Goal: Transaction & Acquisition: Purchase product/service

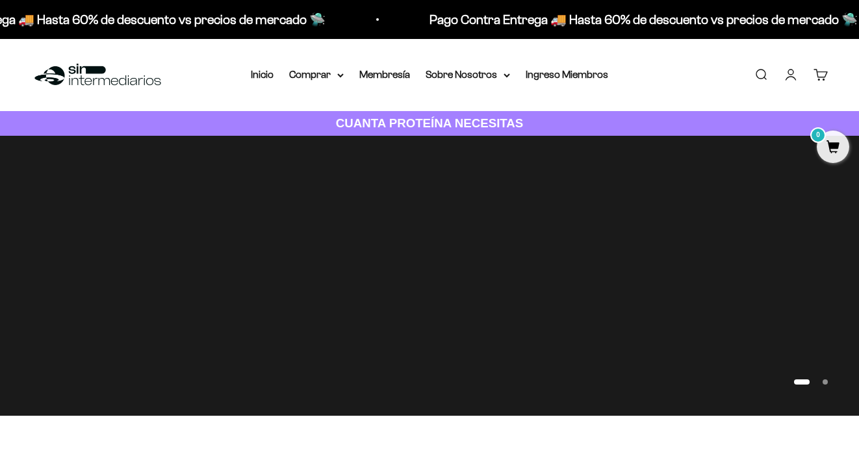
click at [788, 79] on link "Iniciar sesión" at bounding box center [791, 75] width 14 height 14
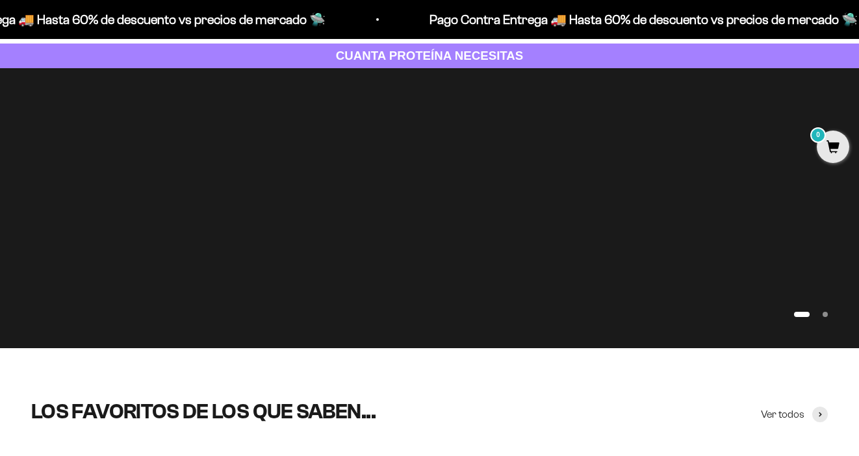
scroll to position [23, 0]
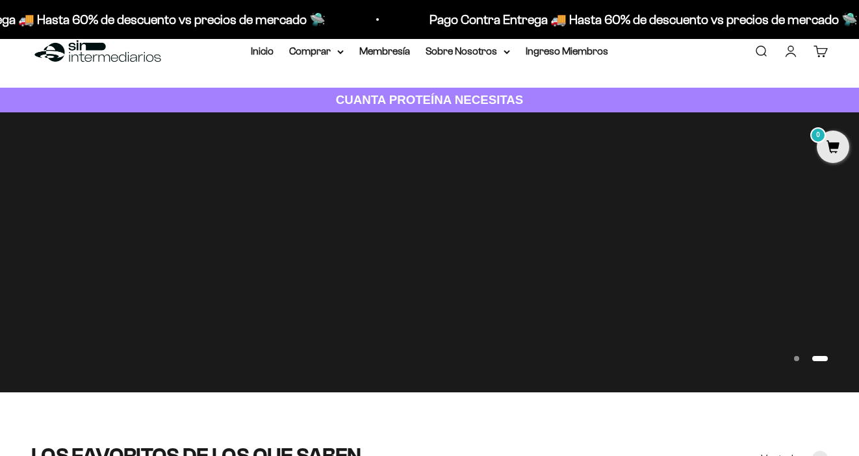
click at [790, 50] on link "Iniciar sesión" at bounding box center [791, 51] width 14 height 14
click at [791, 53] on link "Iniciar sesión" at bounding box center [791, 51] width 14 height 14
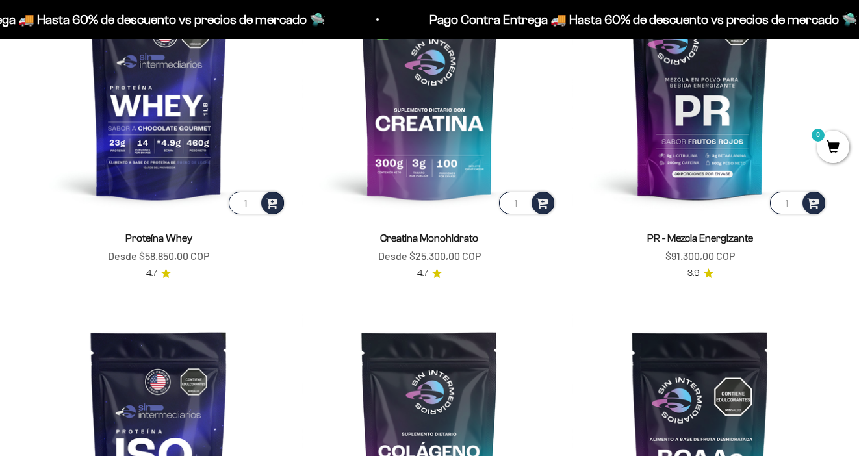
scroll to position [656, 0]
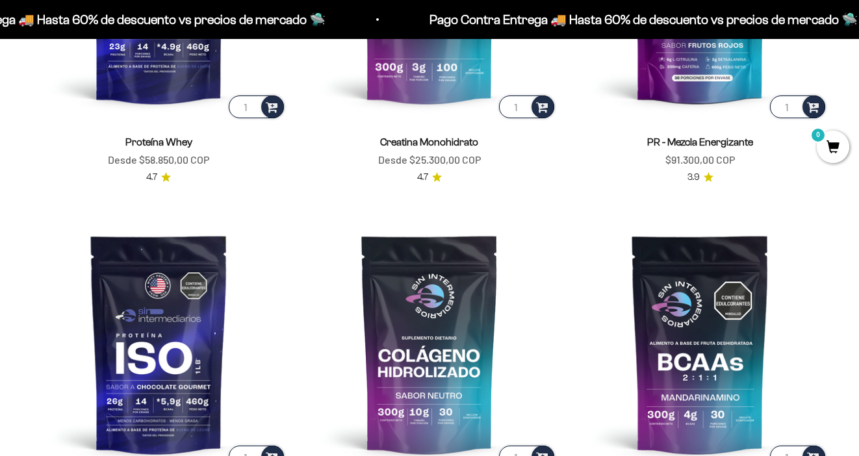
click at [18, 185] on scroll-carousel "1 Proteína Whey Precio de oferta Desde $58.850,00 COP 4.7 1 Creatina Monohidrat…" at bounding box center [429, 200] width 859 height 670
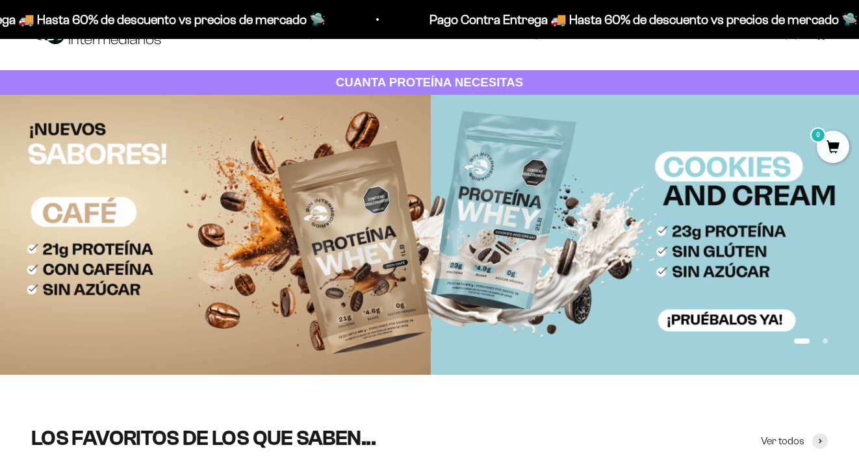
scroll to position [0, 0]
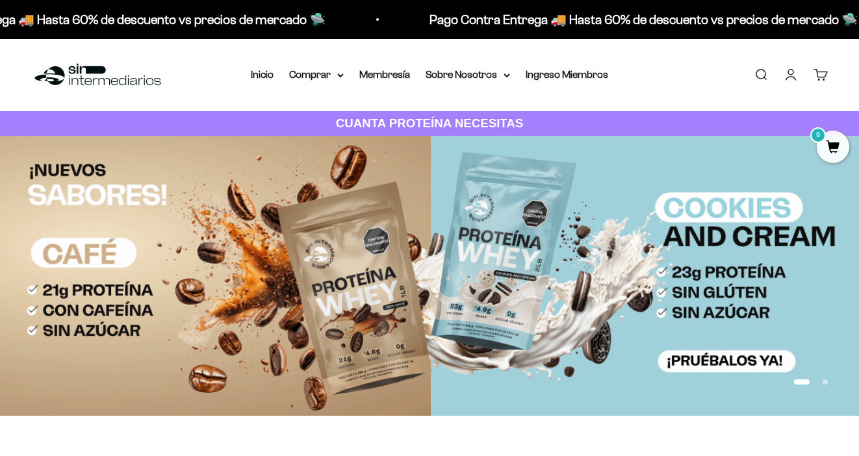
click at [790, 73] on link "Iniciar sesión" at bounding box center [791, 75] width 14 height 14
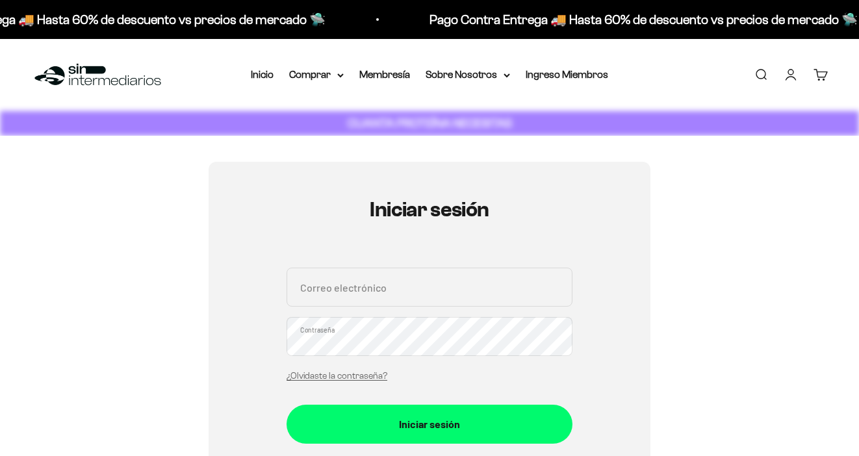
click at [461, 287] on input "Correo electrónico" at bounding box center [430, 287] width 286 height 39
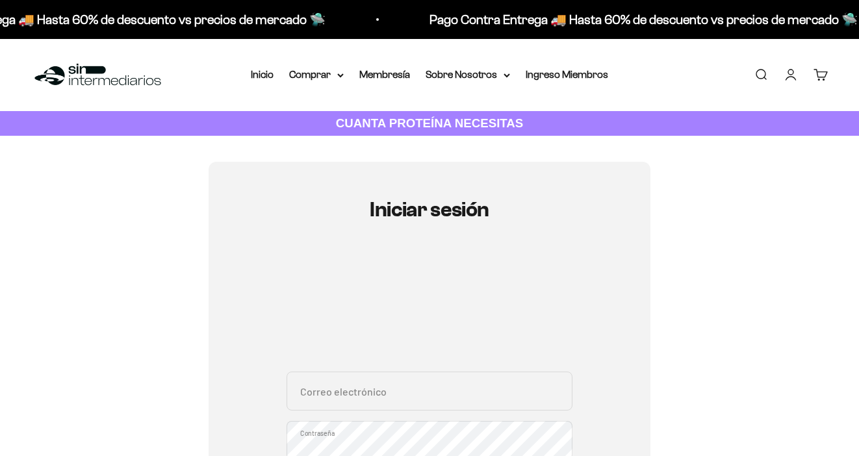
scroll to position [36, 0]
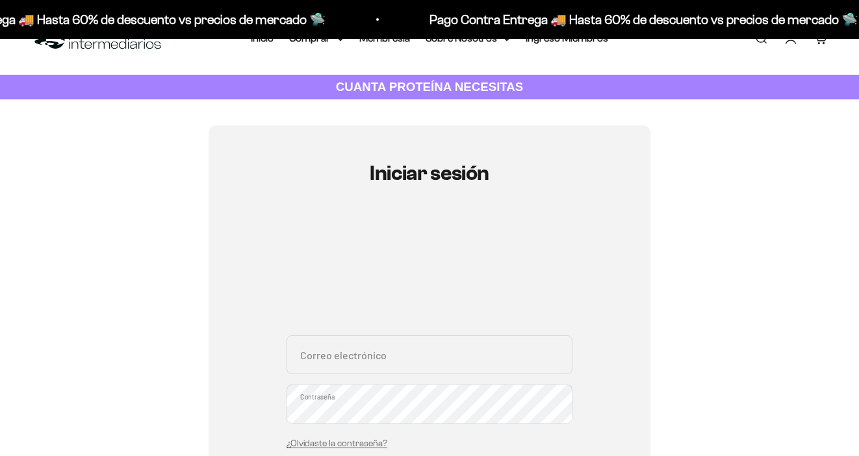
type input "Mayalm@unicauca.edu.co"
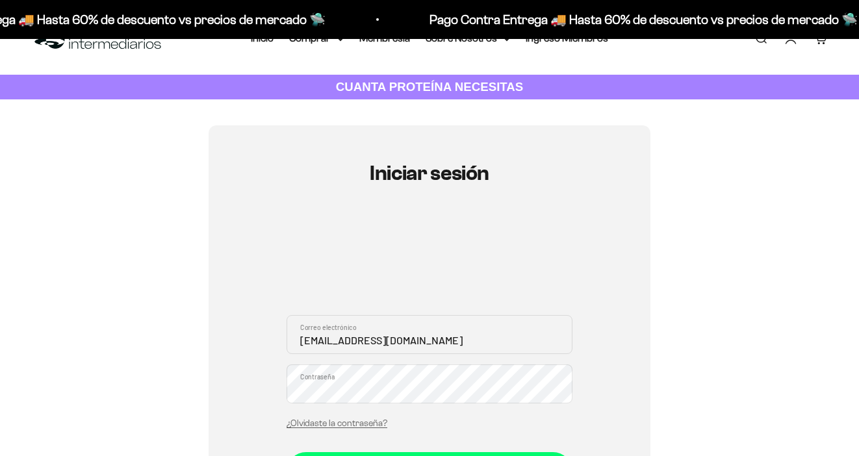
scroll to position [140, 0]
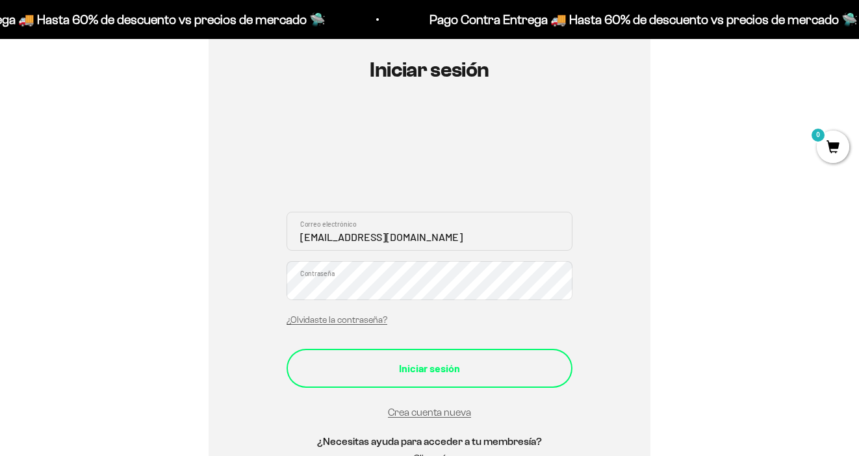
click at [394, 366] on div "Iniciar sesión" at bounding box center [430, 368] width 234 height 17
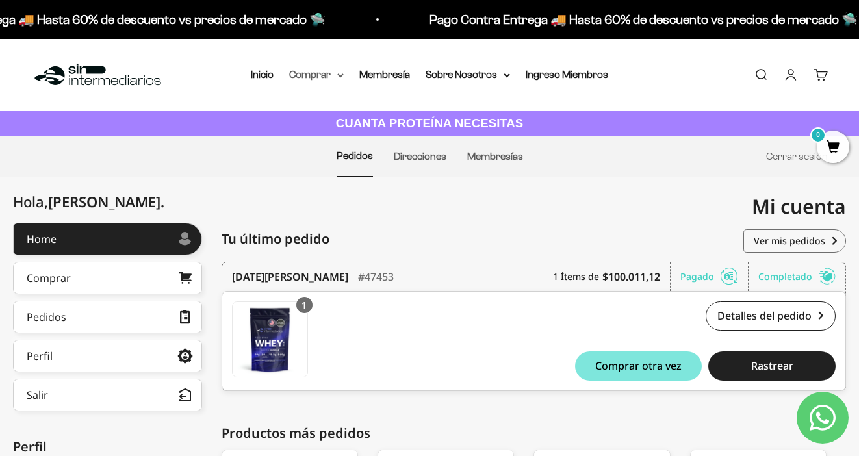
click at [326, 73] on summary "Comprar" at bounding box center [316, 74] width 55 height 17
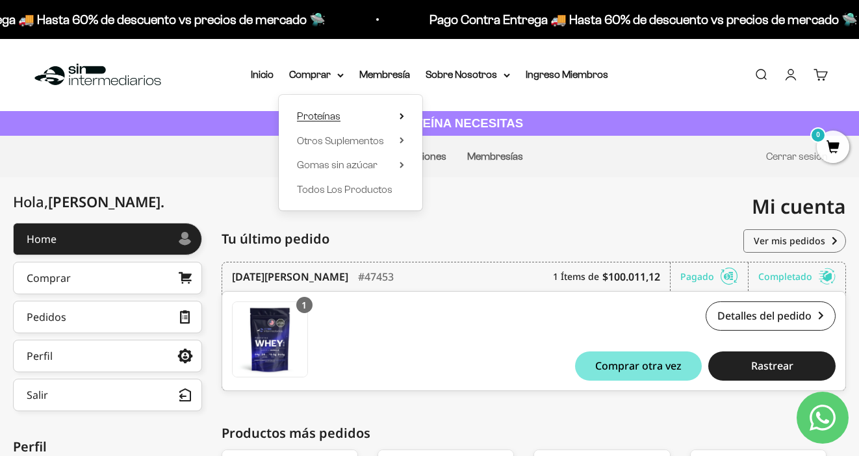
click at [331, 120] on span "Proteínas" at bounding box center [319, 115] width 44 height 11
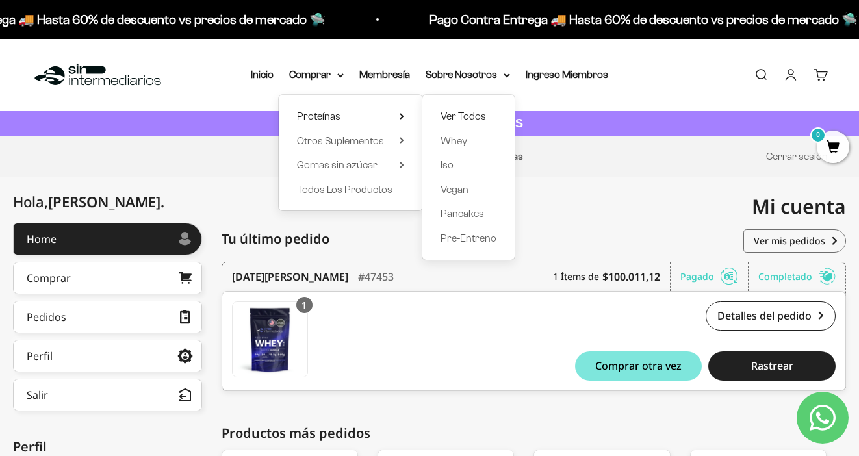
click at [456, 111] on span "Ver Todos" at bounding box center [463, 115] width 45 height 11
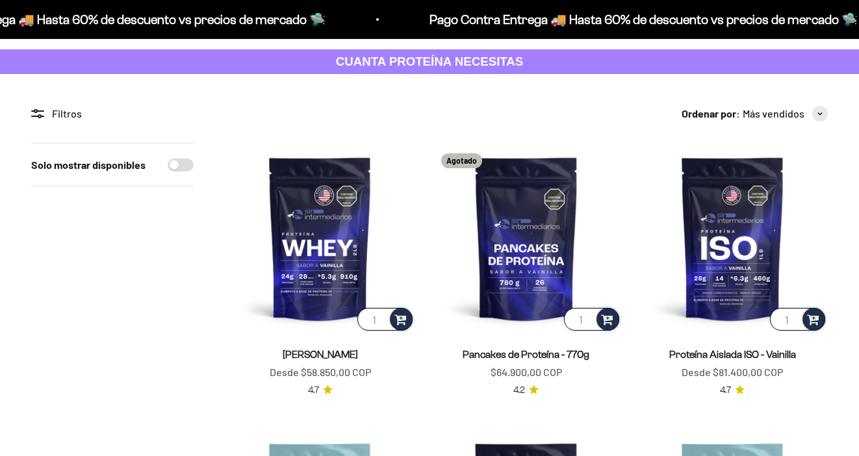
scroll to position [68, 0]
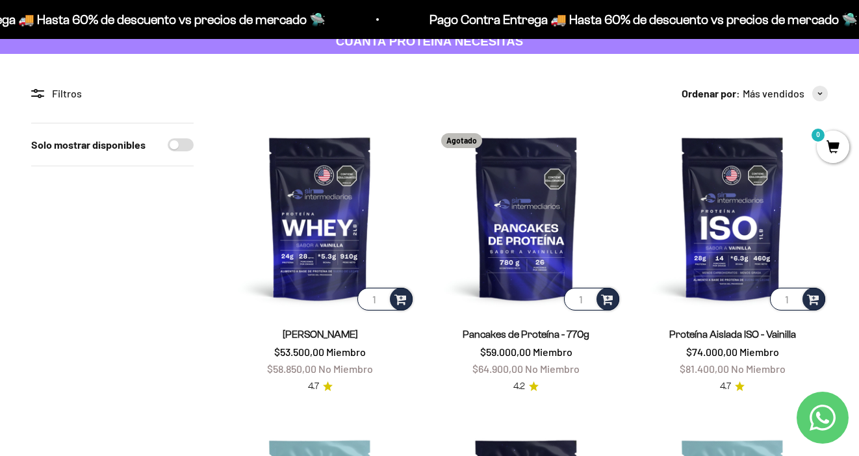
scroll to position [86, 0]
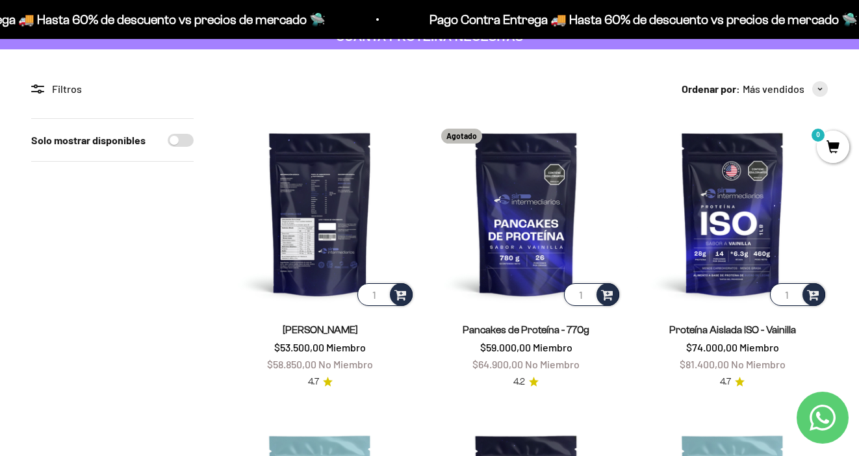
click at [313, 230] on img at bounding box center [320, 213] width 190 height 190
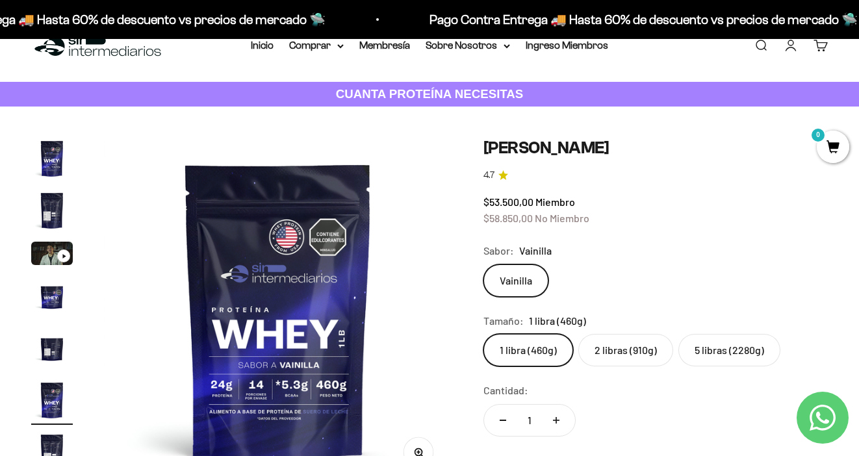
click at [602, 346] on label "2 libras (910g)" at bounding box center [625, 350] width 95 height 32
click at [483, 334] on input "2 libras (910g)" at bounding box center [483, 333] width 1 height 1
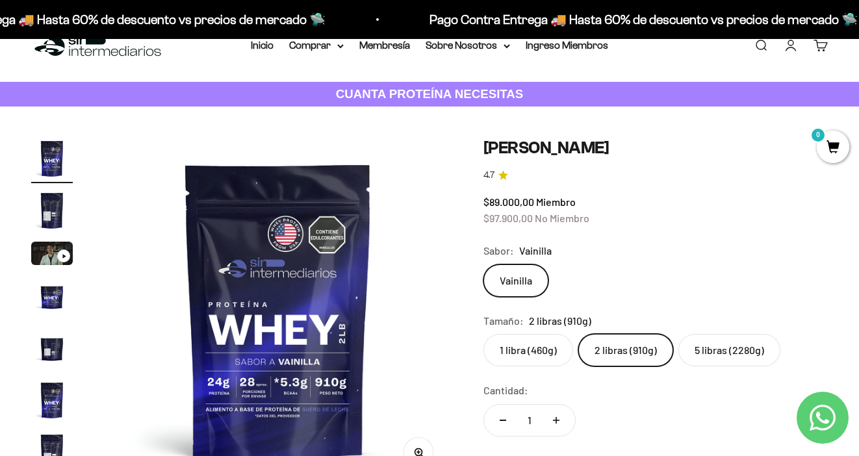
click at [715, 357] on label "5 libras (2280g)" at bounding box center [729, 350] width 102 height 32
click at [483, 334] on input "5 libras (2280g)" at bounding box center [483, 333] width 1 height 1
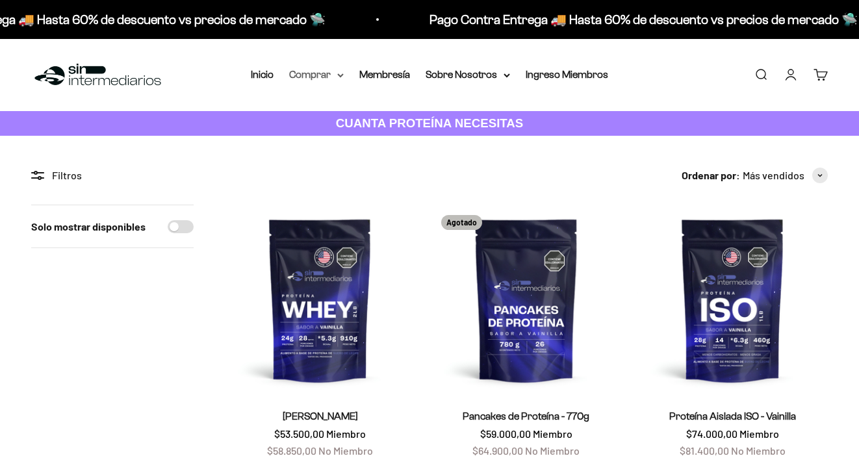
click at [335, 73] on summary "Comprar" at bounding box center [316, 74] width 55 height 17
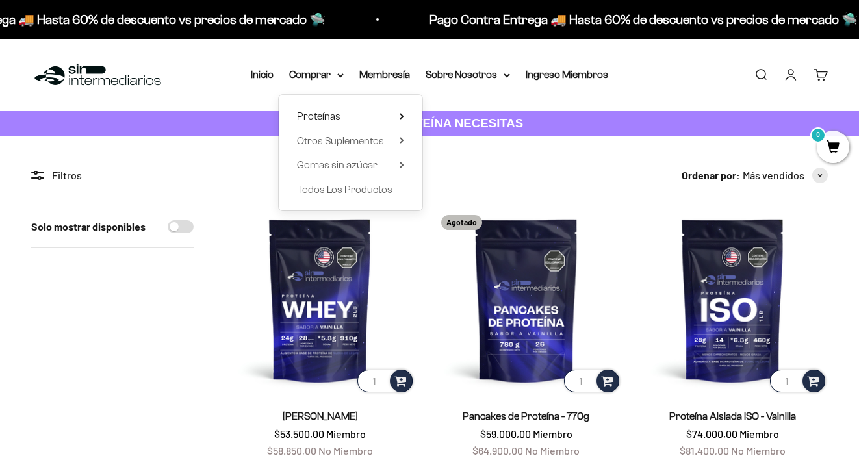
click at [401, 118] on icon at bounding box center [401, 116] width 3 height 5
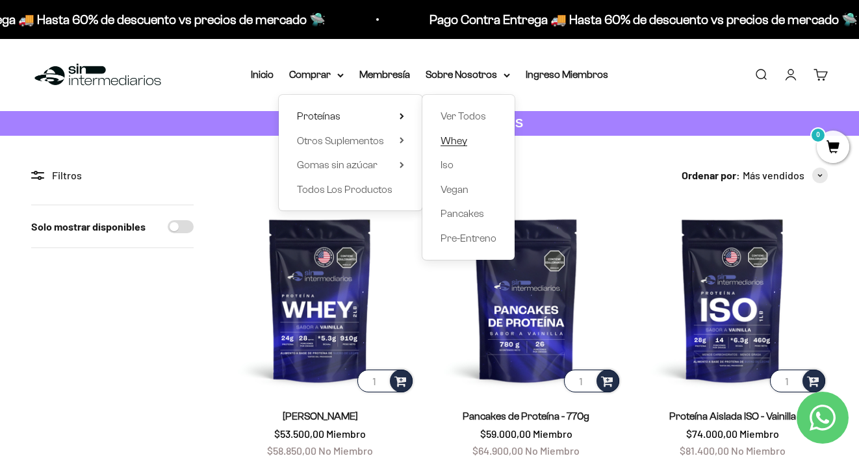
click at [449, 142] on span "Whey" at bounding box center [454, 140] width 27 height 11
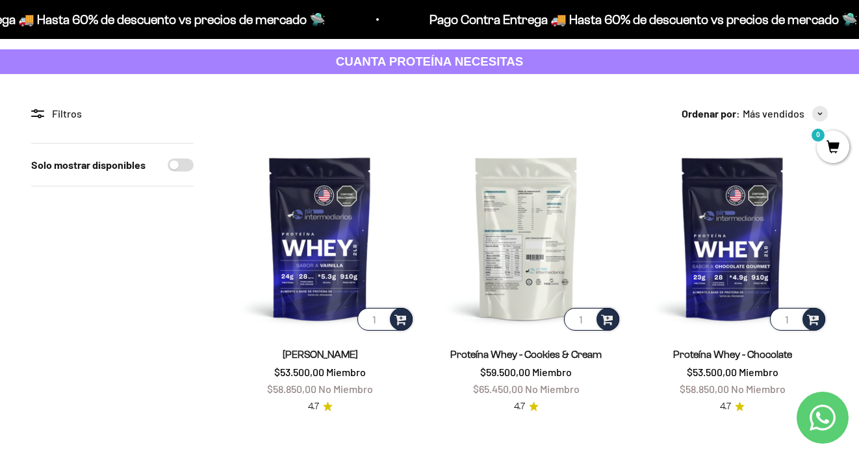
scroll to position [77, 0]
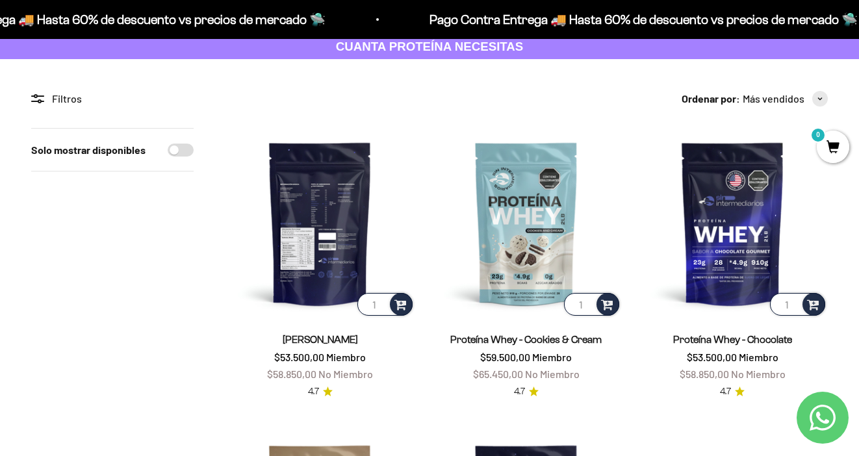
click at [300, 243] on img at bounding box center [320, 223] width 190 height 190
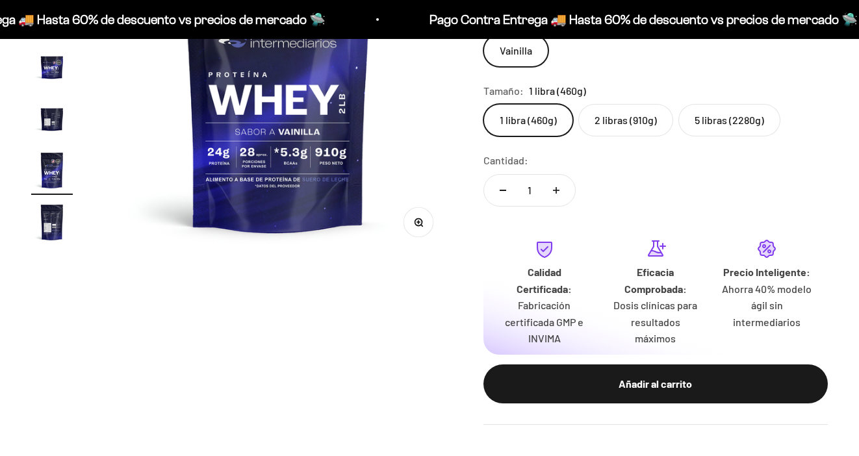
scroll to position [0, 1780]
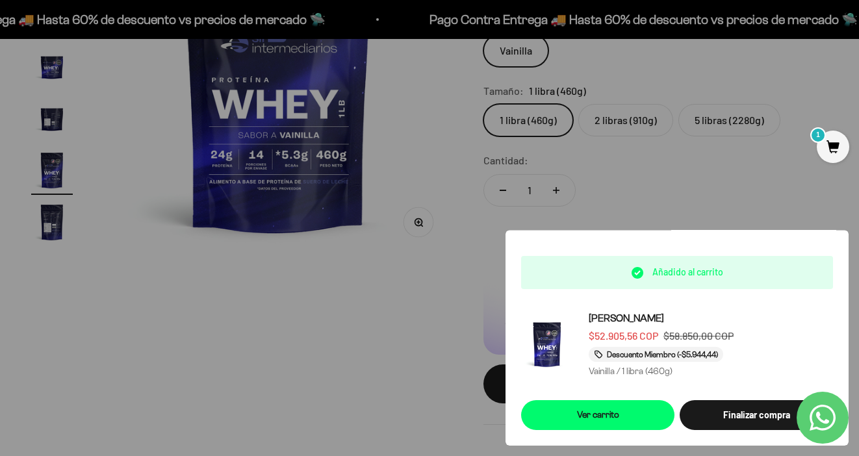
click at [689, 209] on div at bounding box center [429, 228] width 859 height 456
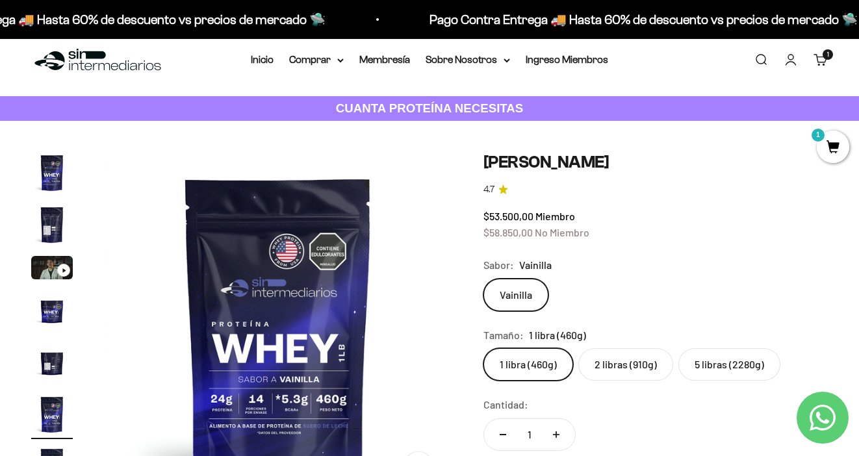
scroll to position [0, 0]
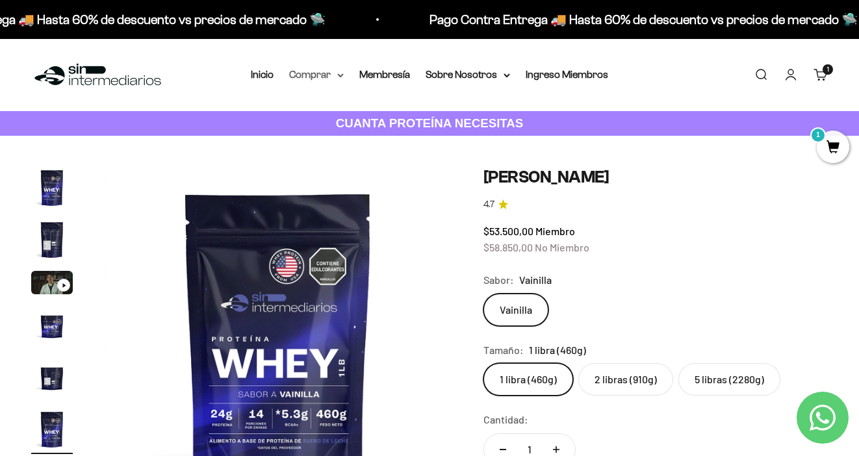
click at [343, 75] on icon at bounding box center [340, 75] width 6 height 5
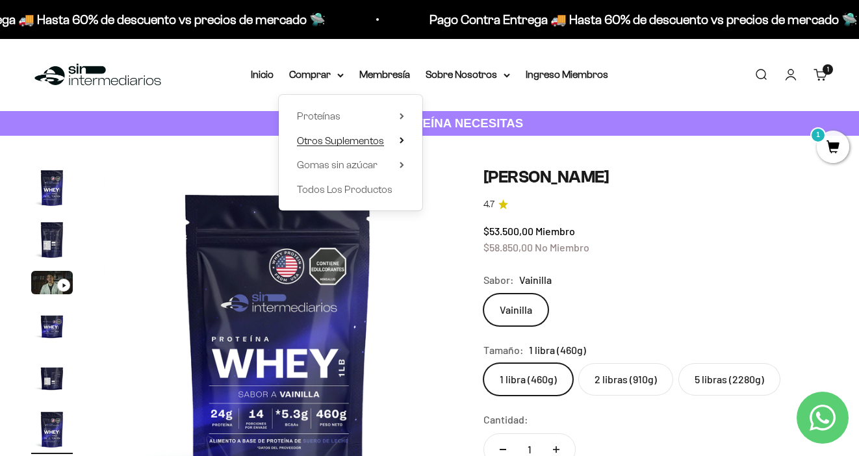
click at [359, 140] on span "Otros Suplementos" at bounding box center [340, 140] width 87 height 11
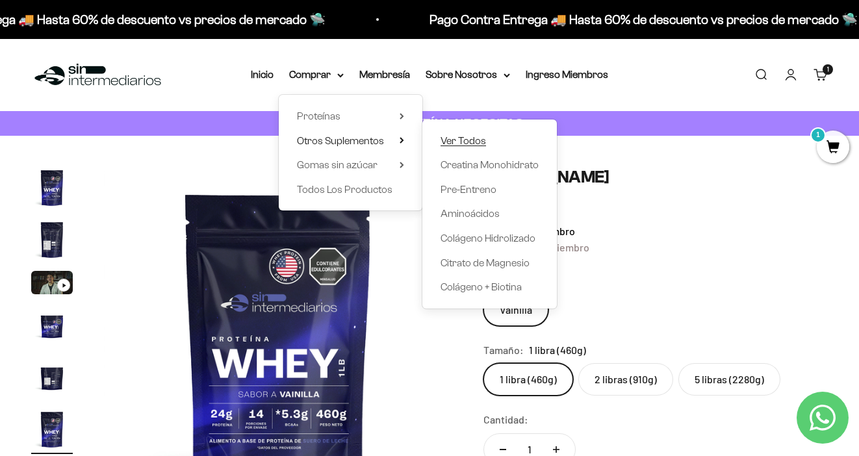
click at [455, 144] on span "Ver Todos" at bounding box center [463, 140] width 45 height 11
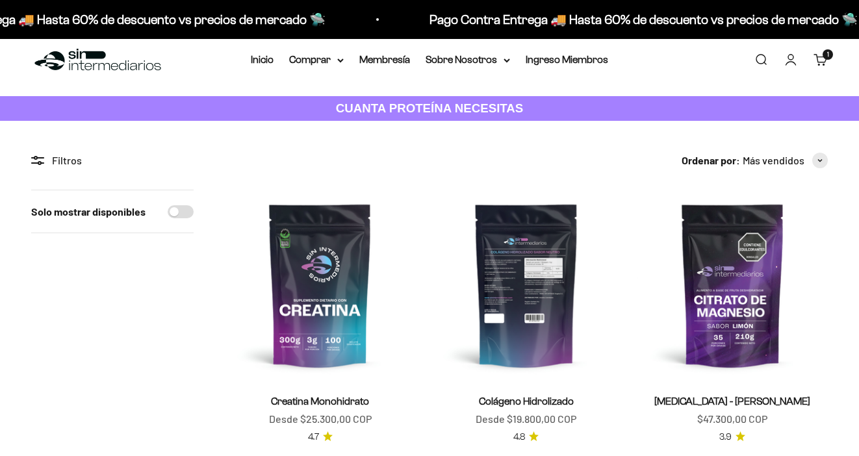
scroll to position [106, 0]
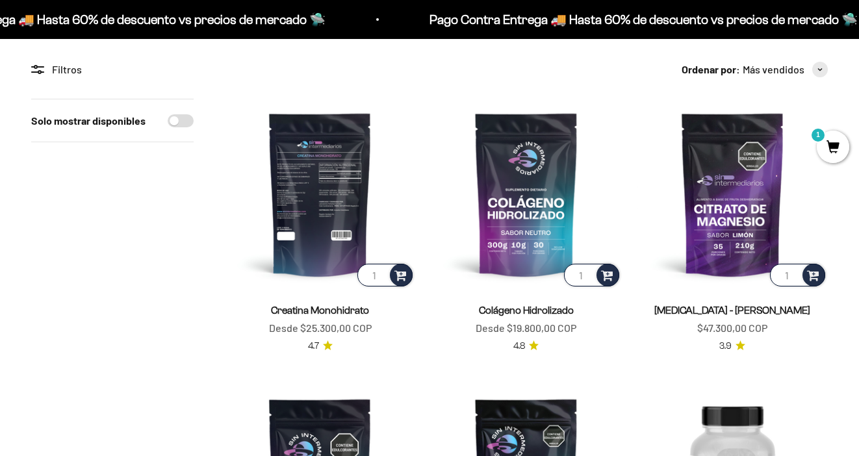
click at [316, 250] on img at bounding box center [320, 194] width 190 height 190
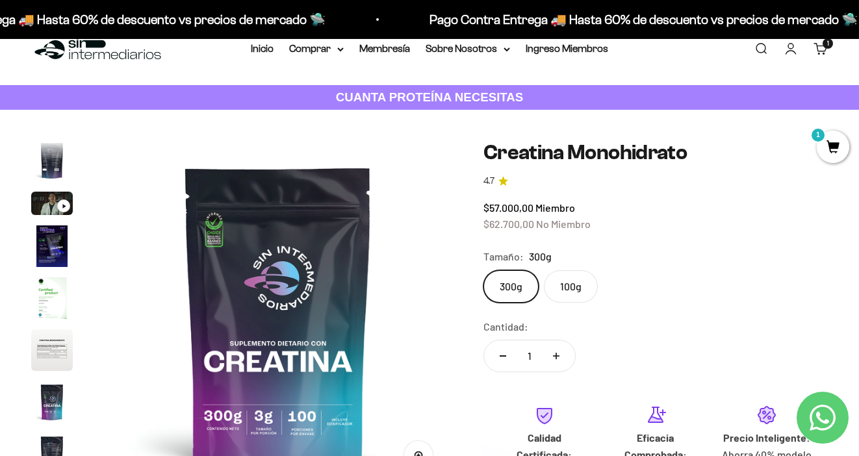
scroll to position [28, 0]
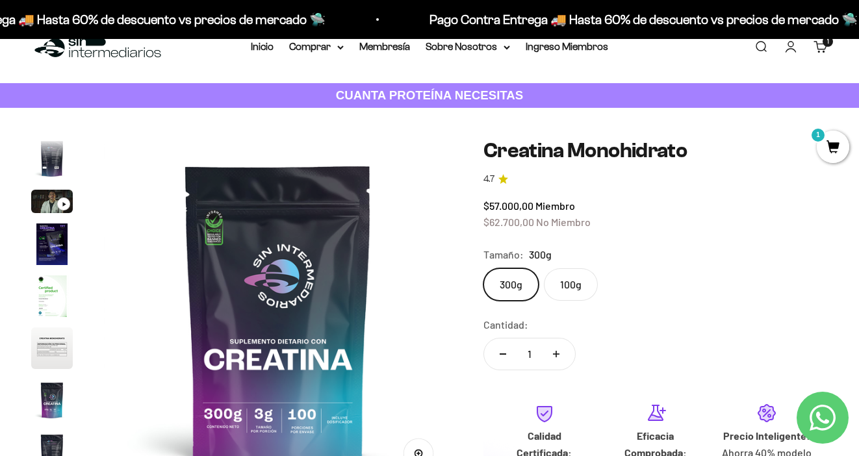
click at [575, 280] on label "100g" at bounding box center [571, 284] width 54 height 32
click at [483, 268] on input "100g" at bounding box center [483, 268] width 1 height 1
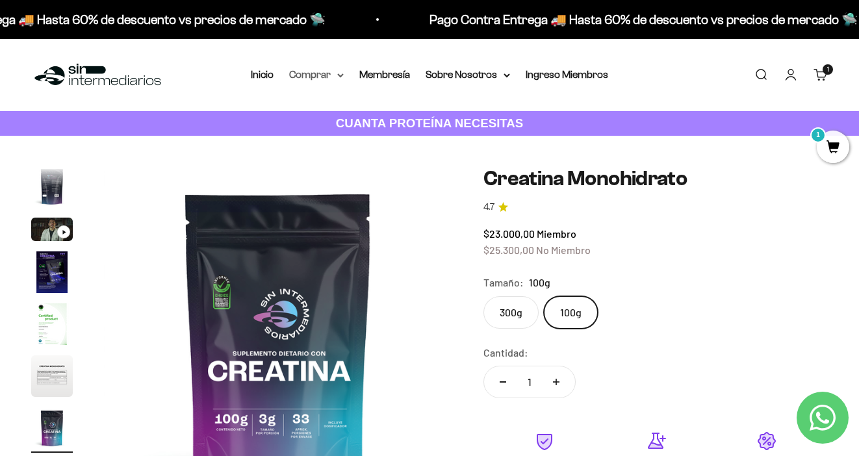
click at [331, 75] on summary "Comprar" at bounding box center [316, 74] width 55 height 17
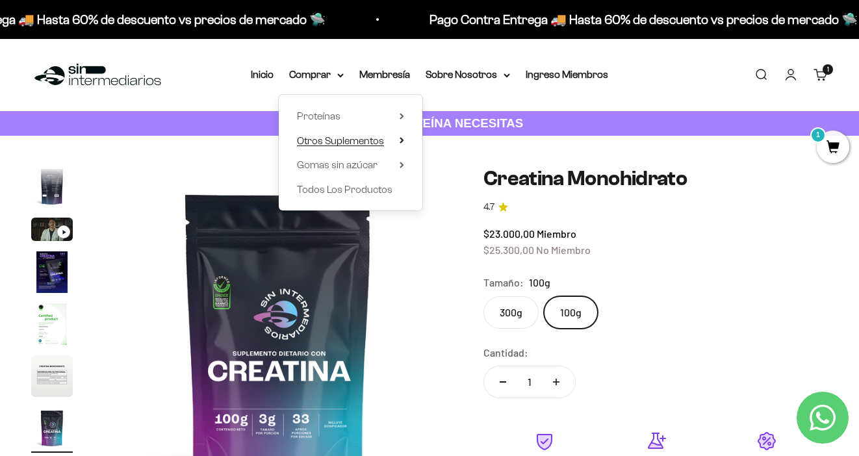
click at [329, 141] on span "Otros Suplementos" at bounding box center [340, 140] width 87 height 11
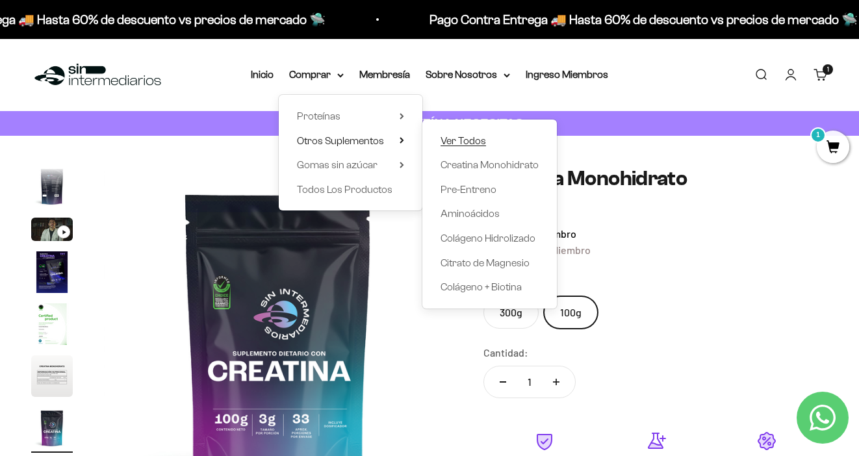
click at [460, 135] on span "Ver Todos" at bounding box center [463, 140] width 45 height 11
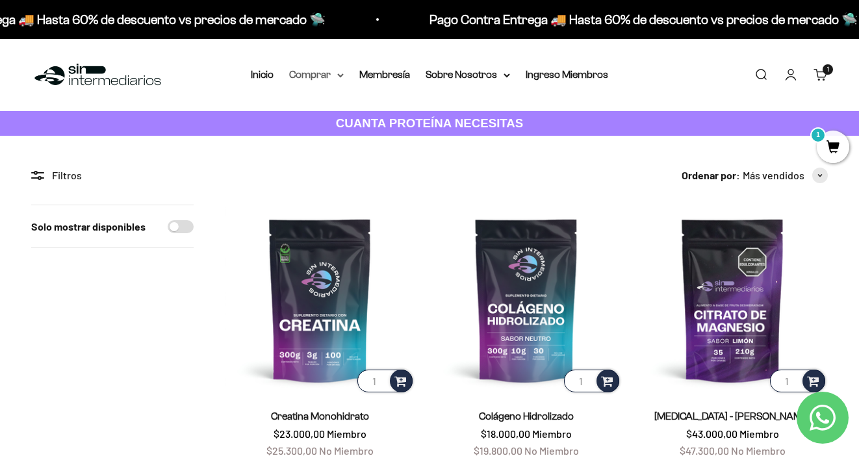
click at [338, 74] on icon at bounding box center [340, 75] width 6 height 5
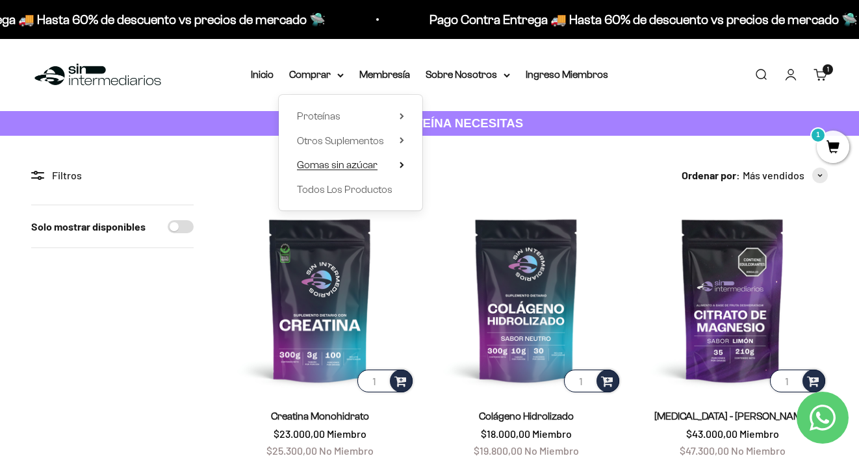
click at [326, 168] on span "Gomas sin azúcar" at bounding box center [337, 164] width 81 height 11
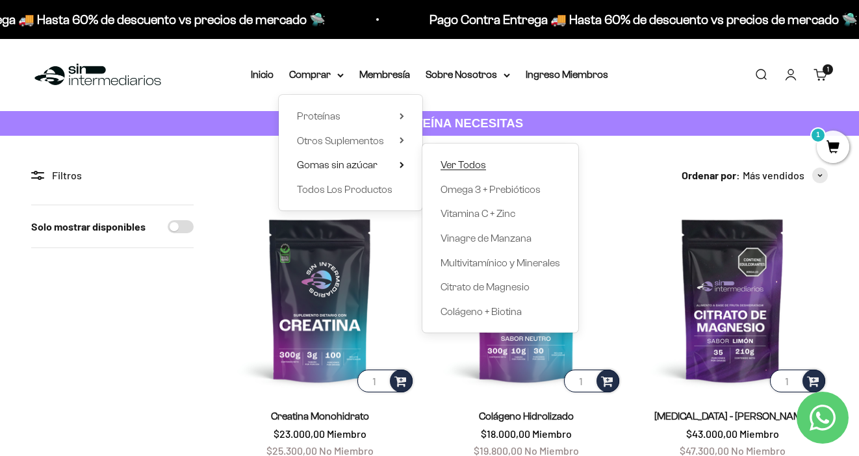
click at [456, 162] on span "Ver Todos" at bounding box center [463, 164] width 45 height 11
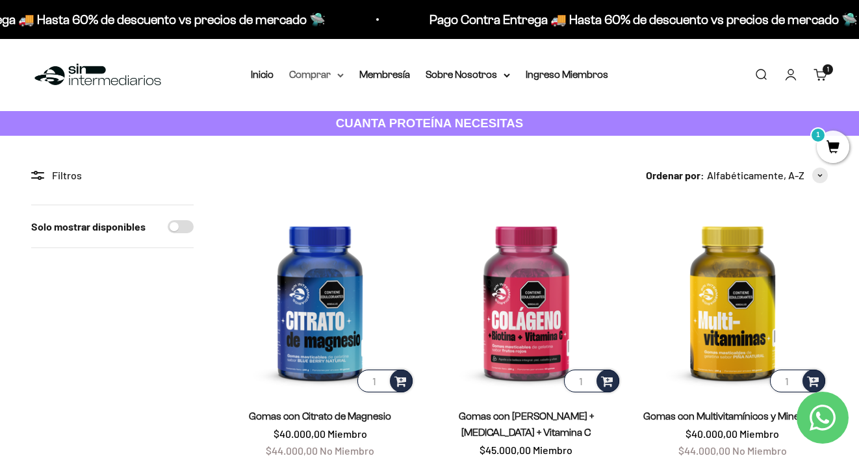
click at [337, 73] on icon at bounding box center [340, 75] width 6 height 5
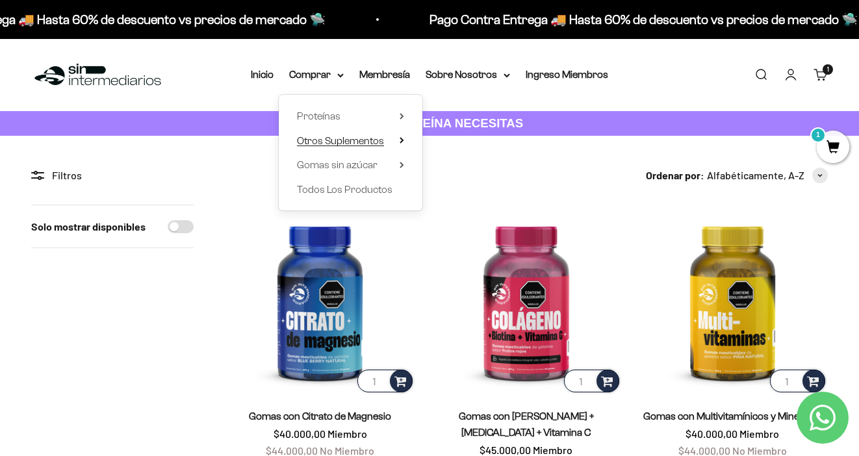
click at [404, 142] on icon at bounding box center [402, 140] width 5 height 6
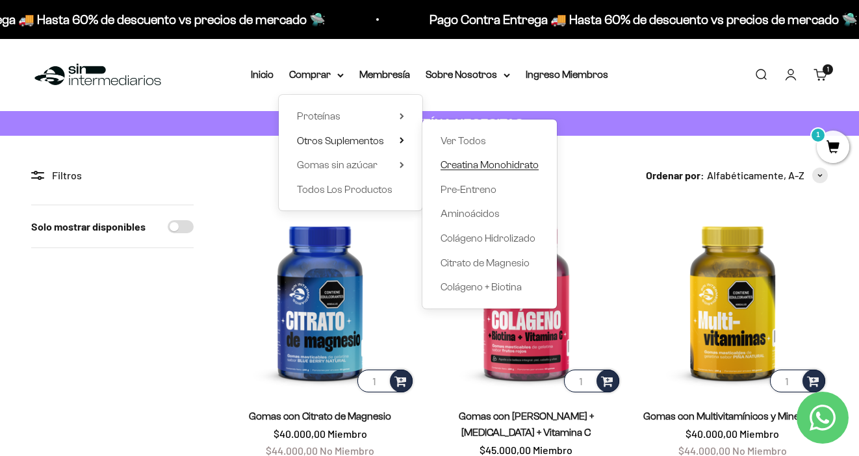
click at [478, 165] on span "Creatina Monohidrato" at bounding box center [490, 164] width 98 height 11
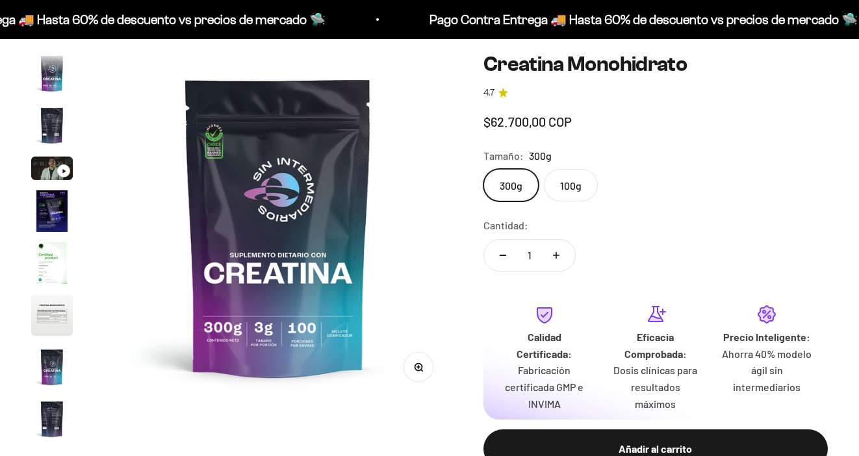
scroll to position [53, 0]
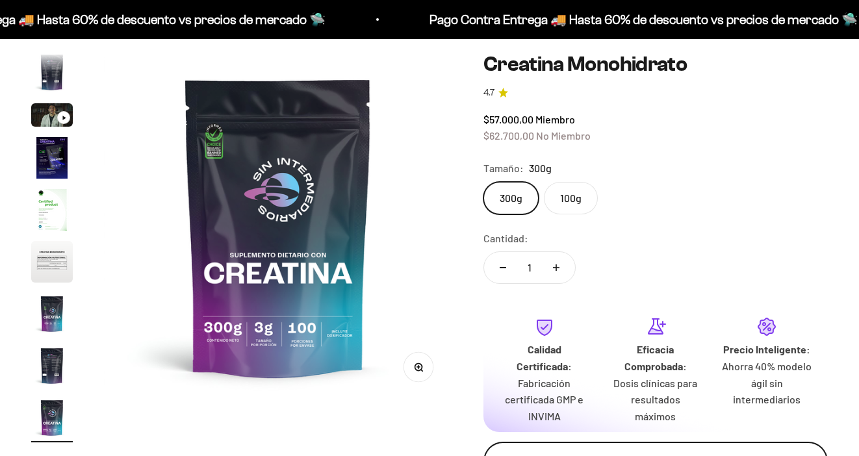
click at [615, 454] on div "Añadir al carrito" at bounding box center [655, 462] width 292 height 17
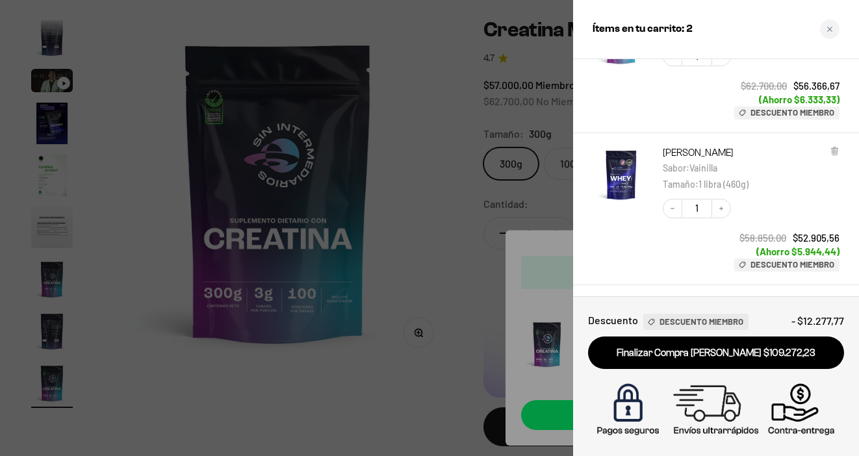
scroll to position [135, 0]
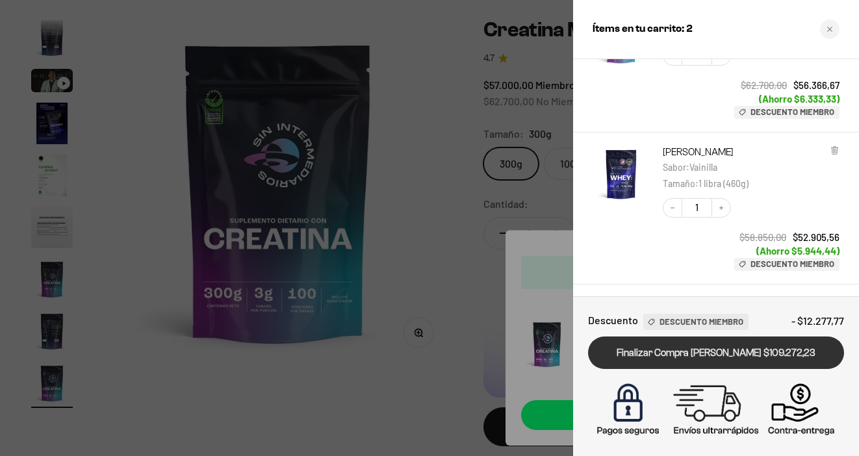
click at [732, 352] on link "Finalizar Compra [PERSON_NAME] $109.272,23" at bounding box center [716, 353] width 256 height 33
